Goal: Find specific page/section: Find specific page/section

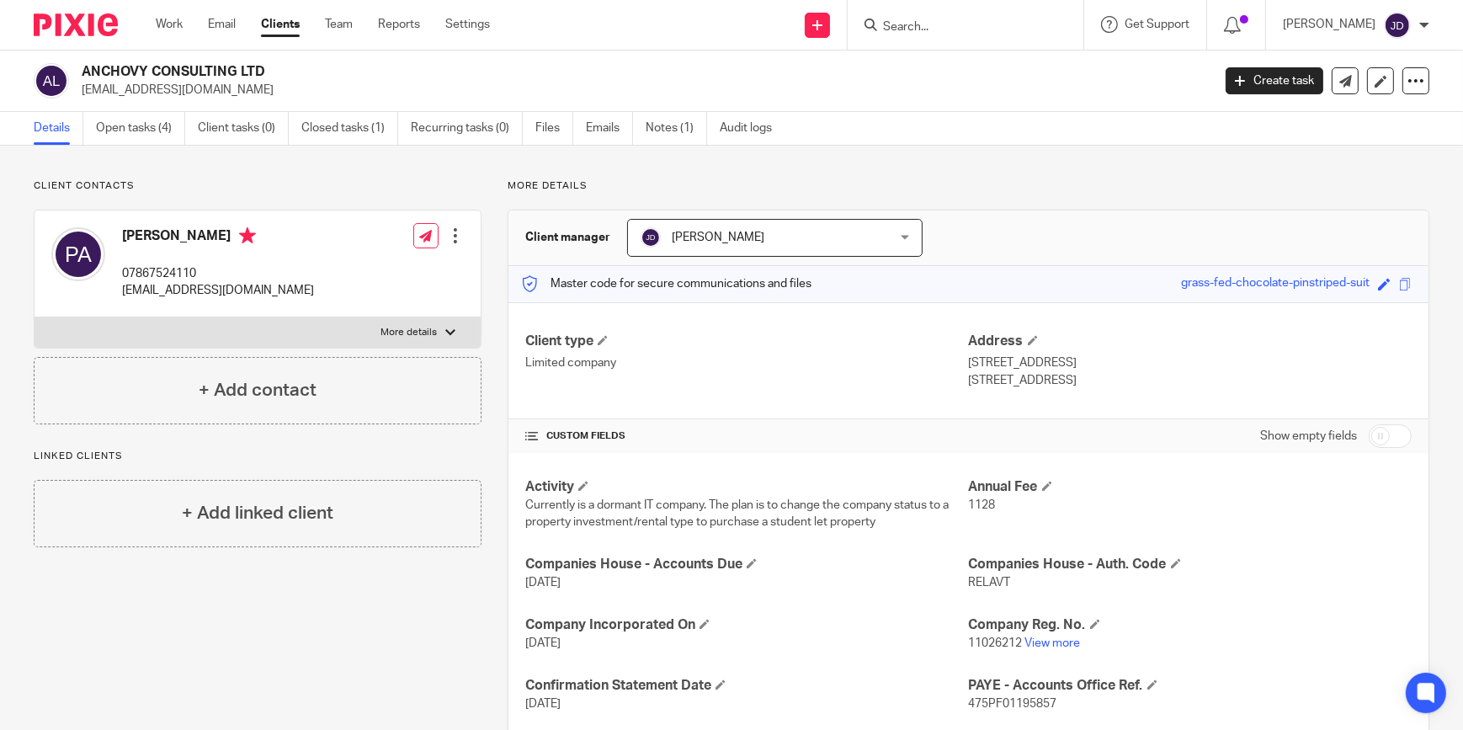
click at [918, 24] on input "Search" at bounding box center [957, 27] width 152 height 15
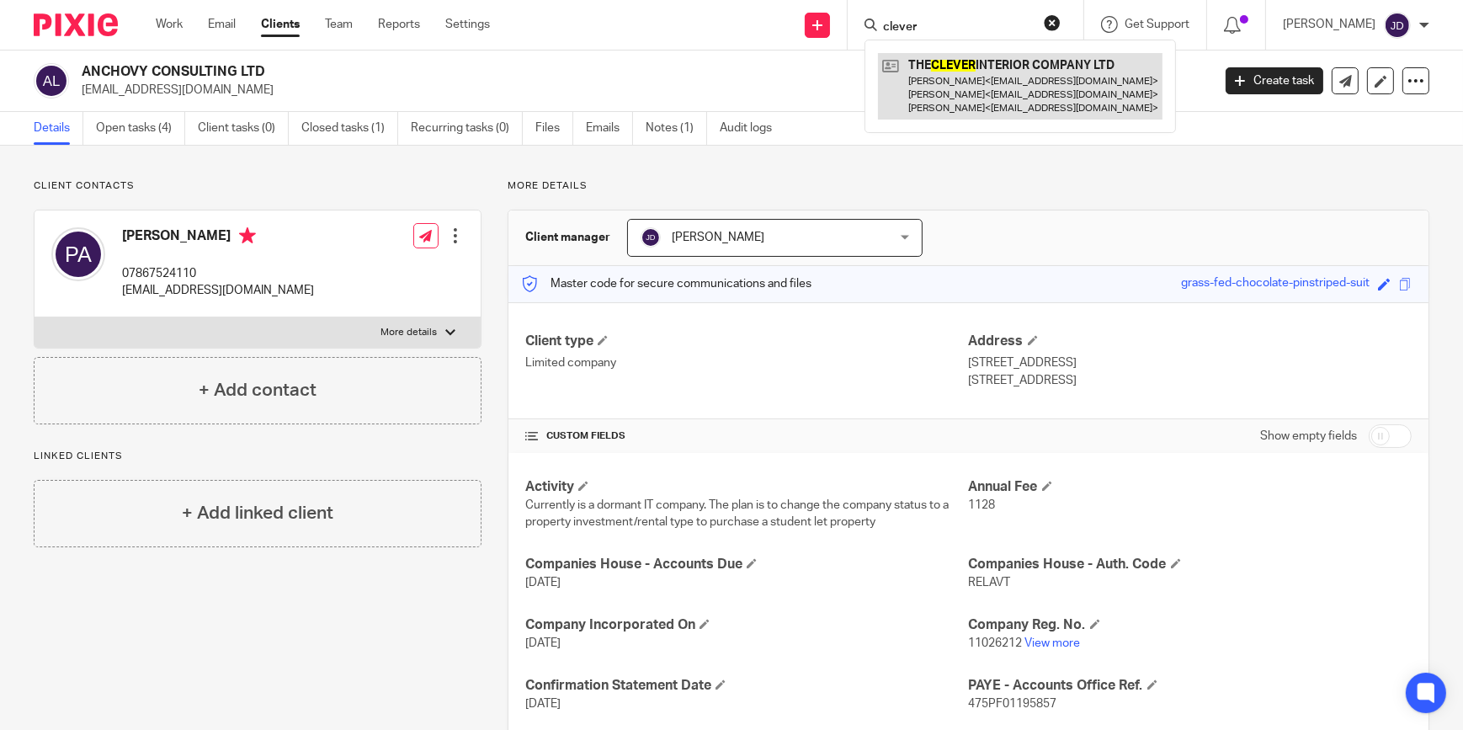
type input "clever"
click at [971, 102] on link at bounding box center [1020, 86] width 285 height 66
